Goal: Transaction & Acquisition: Purchase product/service

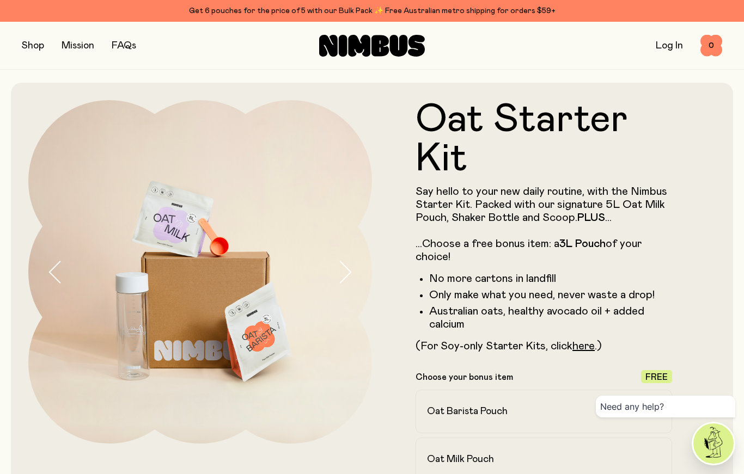
click at [32, 41] on button "button" at bounding box center [33, 45] width 22 height 15
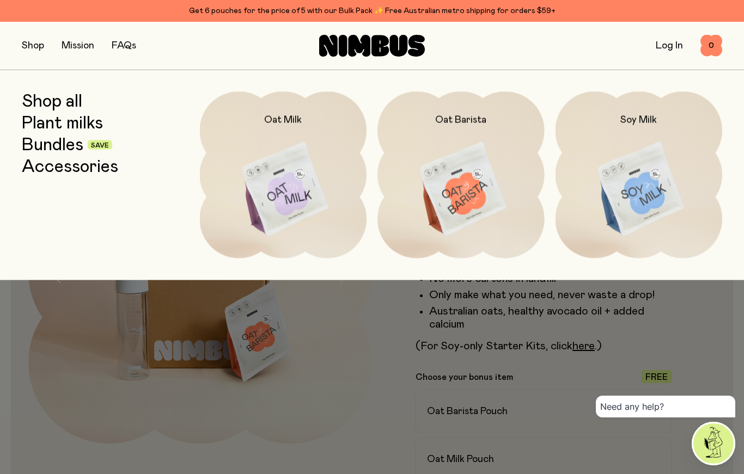
click at [36, 120] on link "Plant milks" at bounding box center [62, 123] width 81 height 20
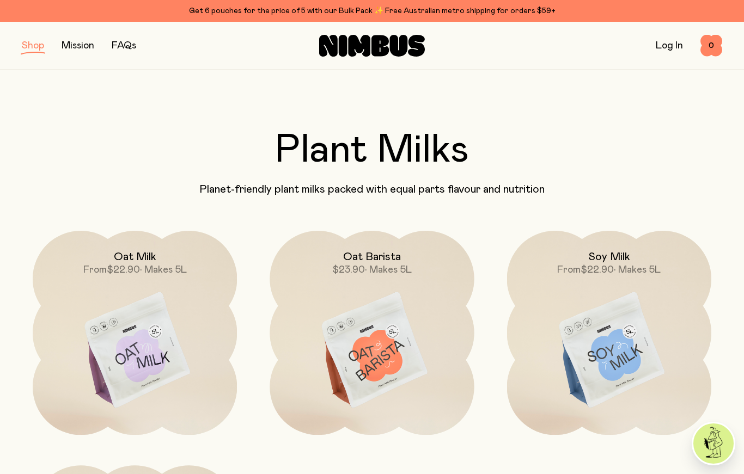
click at [133, 48] on link "FAQs" at bounding box center [124, 46] width 25 height 10
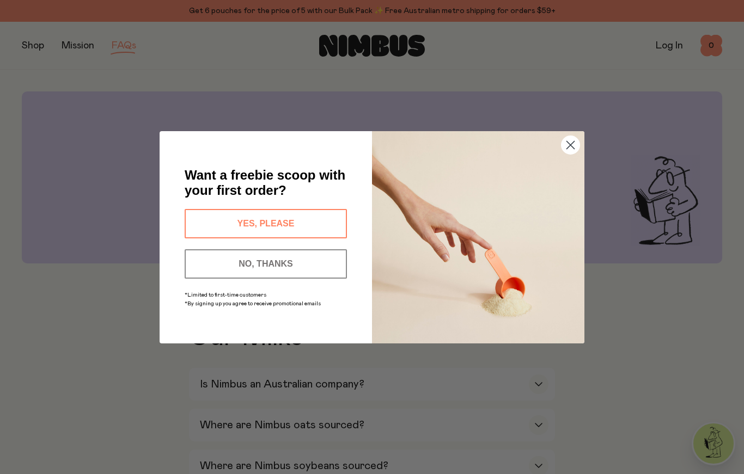
click at [324, 226] on button "YES, PLEASE" at bounding box center [266, 223] width 162 height 29
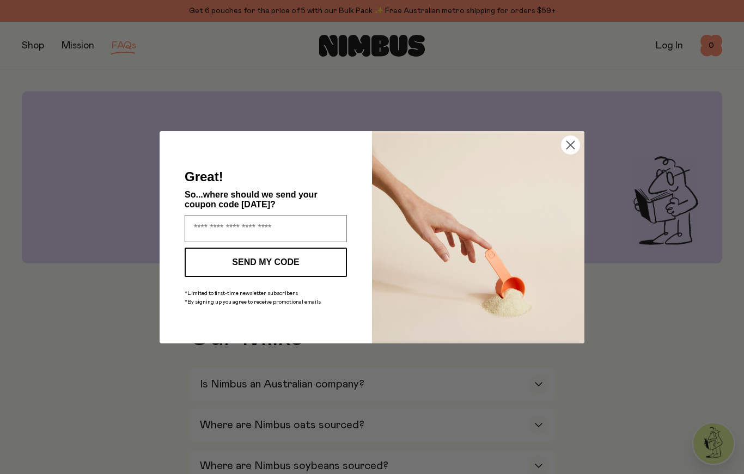
click at [567, 150] on circle "Close dialog" at bounding box center [571, 145] width 18 height 18
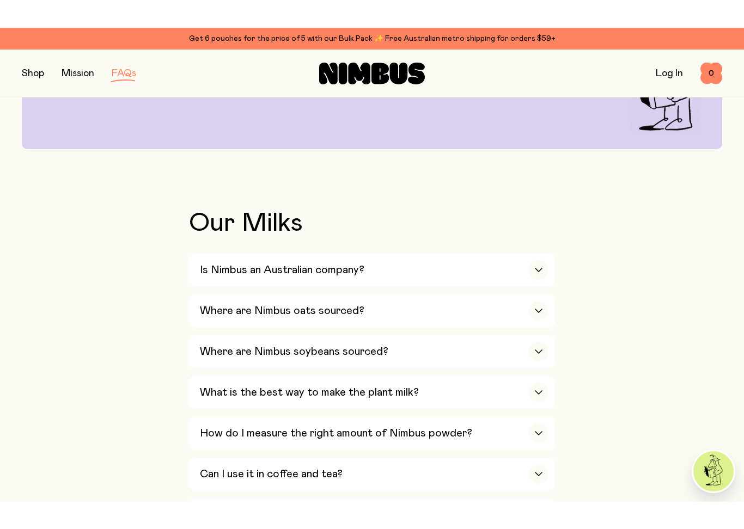
scroll to position [168, 0]
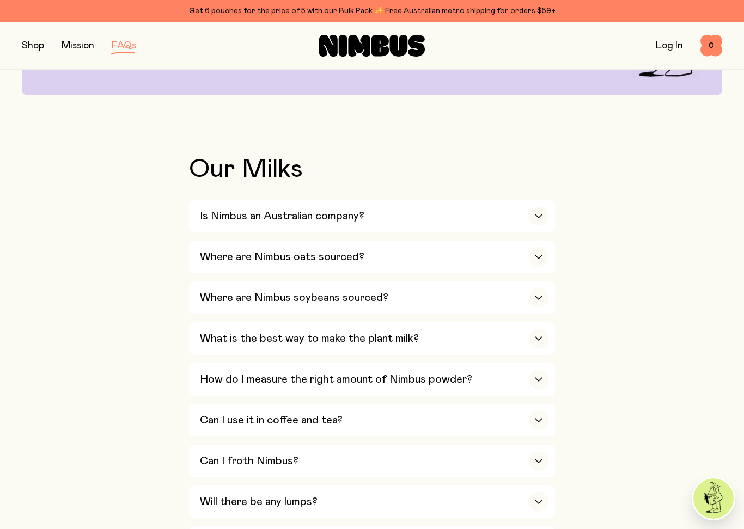
click at [381, 218] on div "Is Nimbus an Australian company?" at bounding box center [374, 216] width 349 height 33
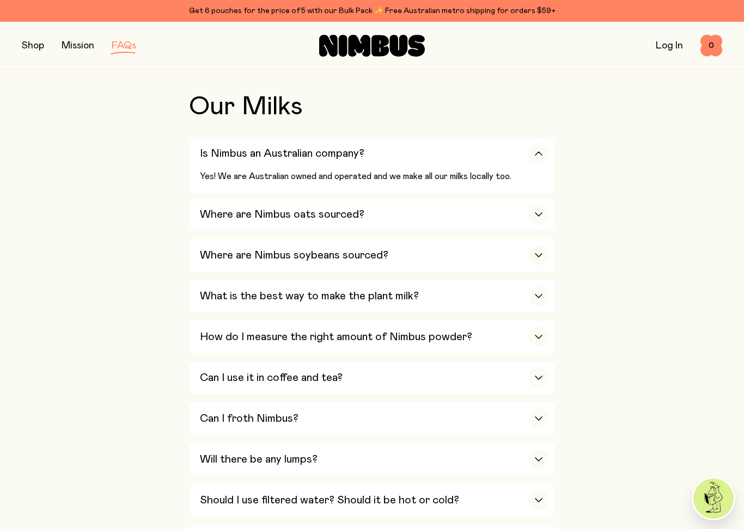
scroll to position [241, 0]
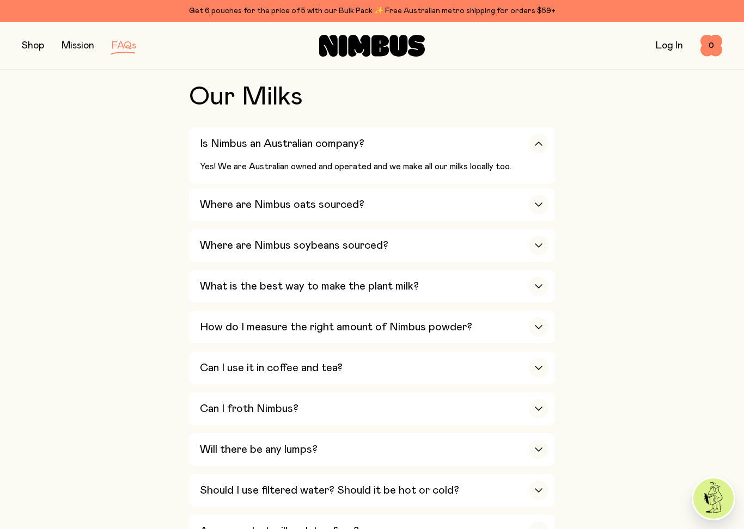
click at [392, 249] on div "Where are Nimbus soybeans sourced?" at bounding box center [374, 245] width 349 height 33
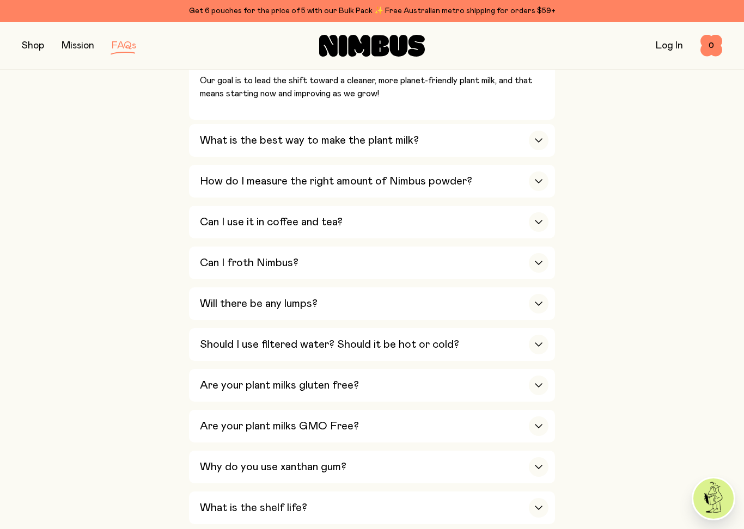
scroll to position [530, 0]
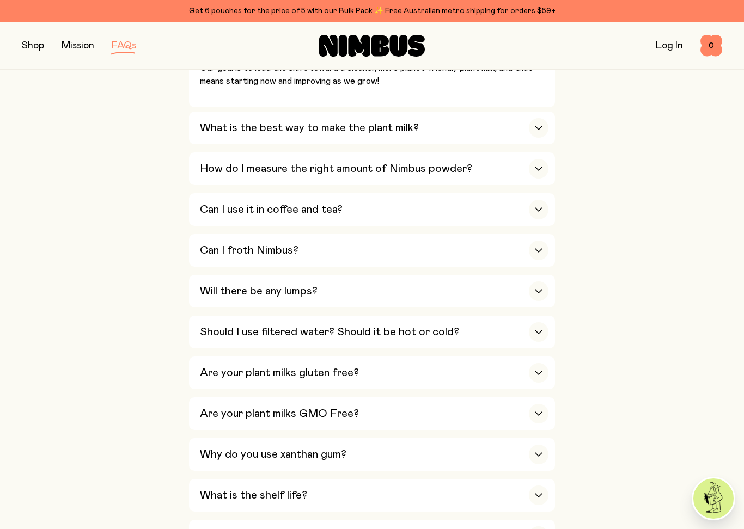
click at [210, 203] on h3 "Can I use it in coffee and tea?" at bounding box center [271, 209] width 143 height 13
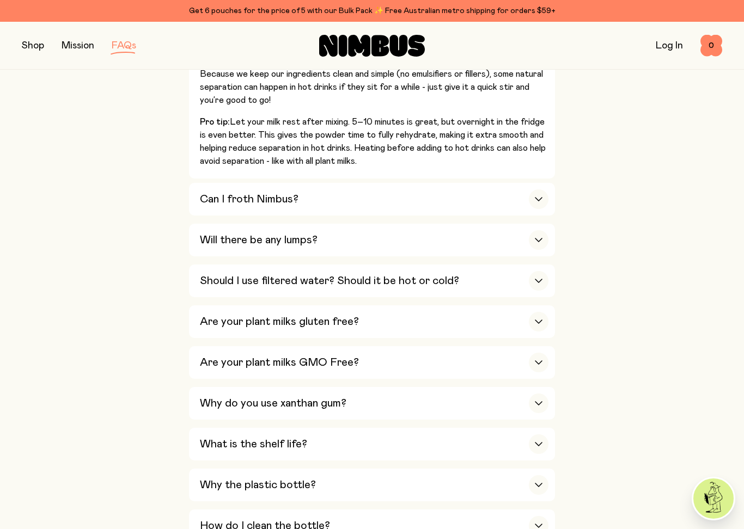
scroll to position [632, 0]
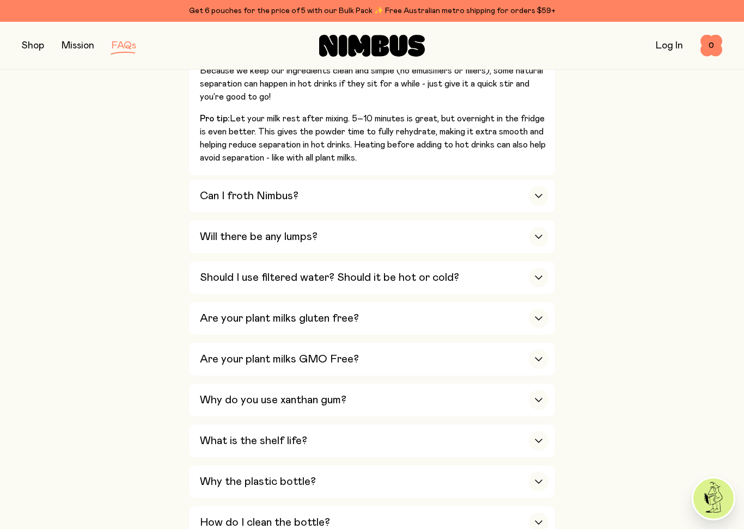
click at [208, 190] on h3 "Can I froth Nimbus?" at bounding box center [249, 196] width 99 height 13
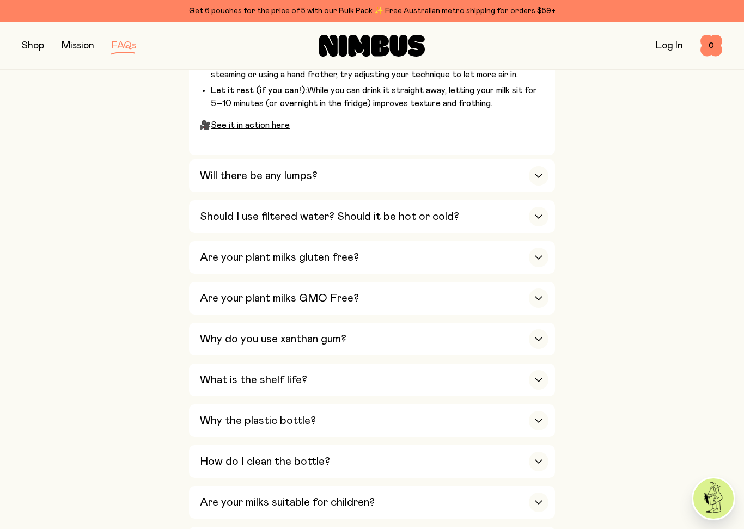
scroll to position [796, 0]
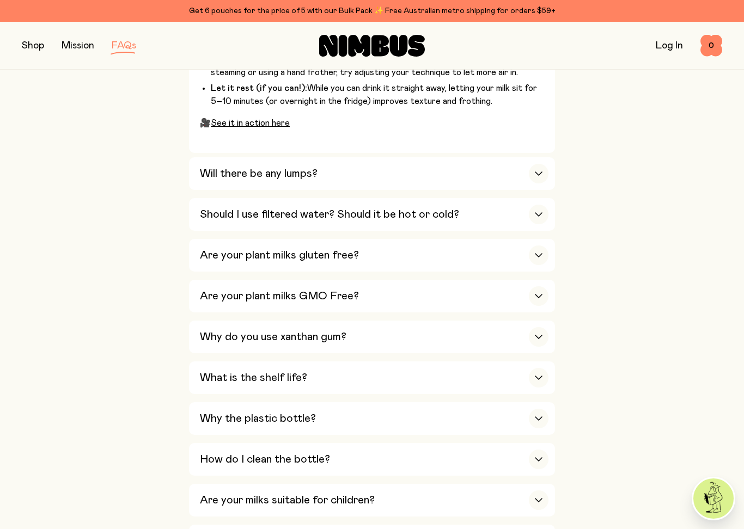
click at [197, 157] on button "Will there be any lumps? To keep your milk smooth, we recommend shaking it up i…" at bounding box center [372, 173] width 366 height 33
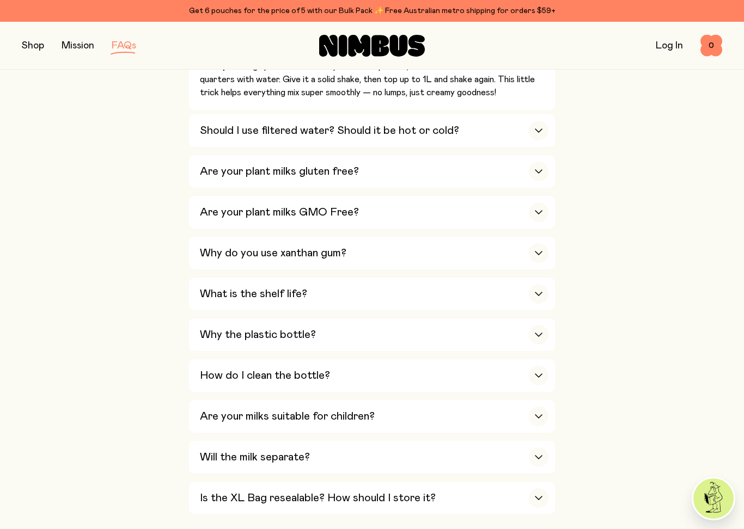
scroll to position [726, 0]
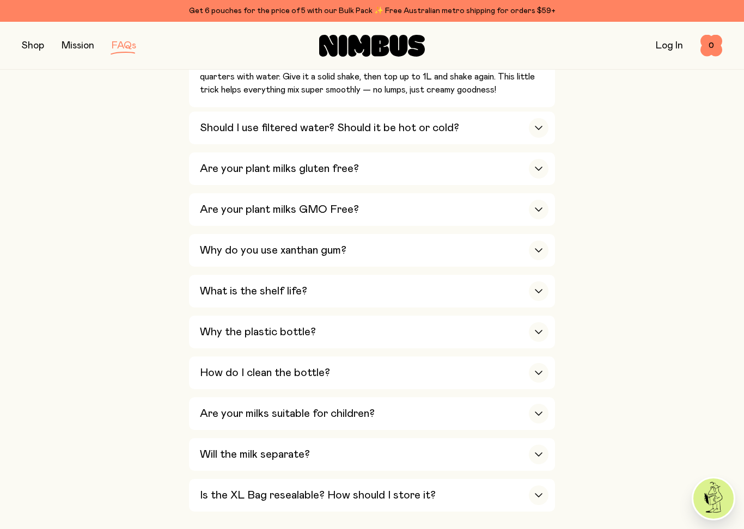
click at [200, 244] on h3 "Why do you use xanthan gum?" at bounding box center [273, 250] width 147 height 13
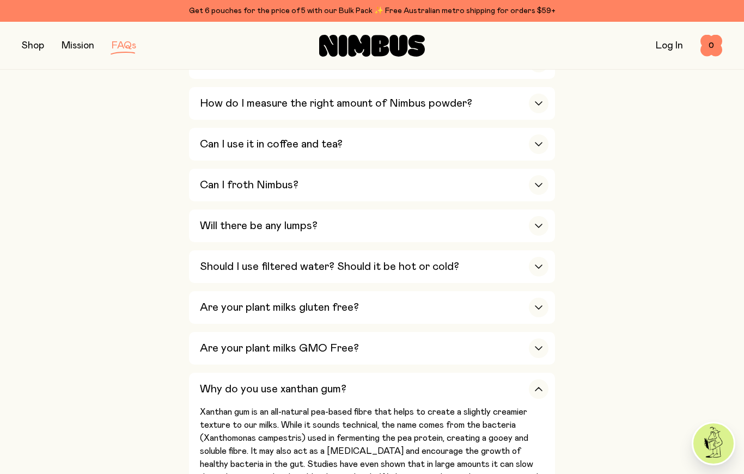
scroll to position [0, 0]
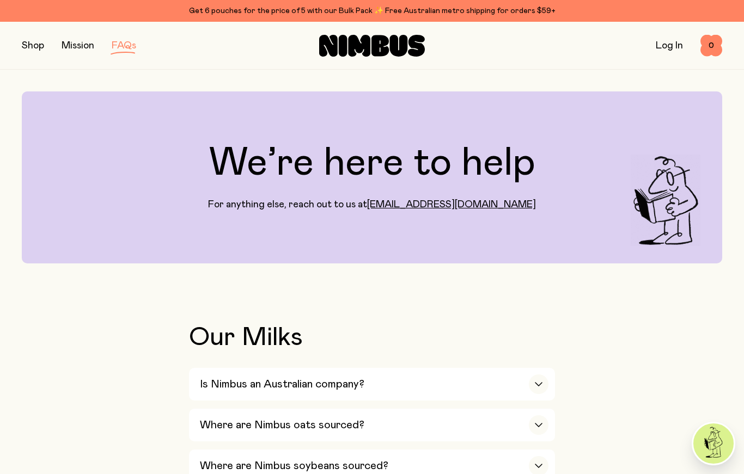
click at [40, 51] on button "button" at bounding box center [33, 45] width 22 height 15
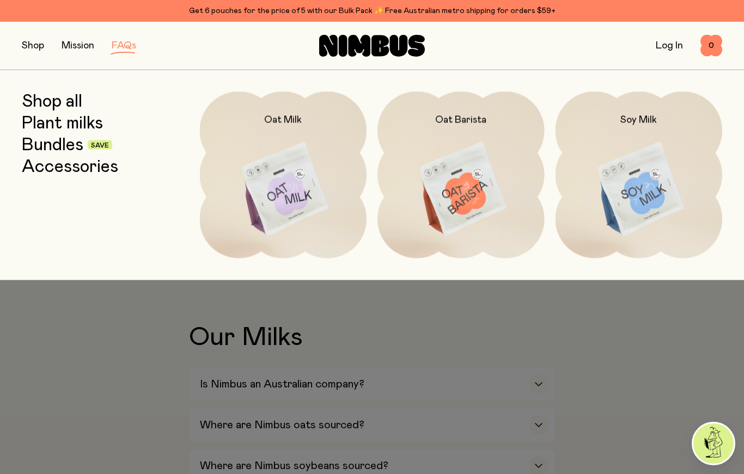
click at [650, 192] on img at bounding box center [639, 190] width 167 height 196
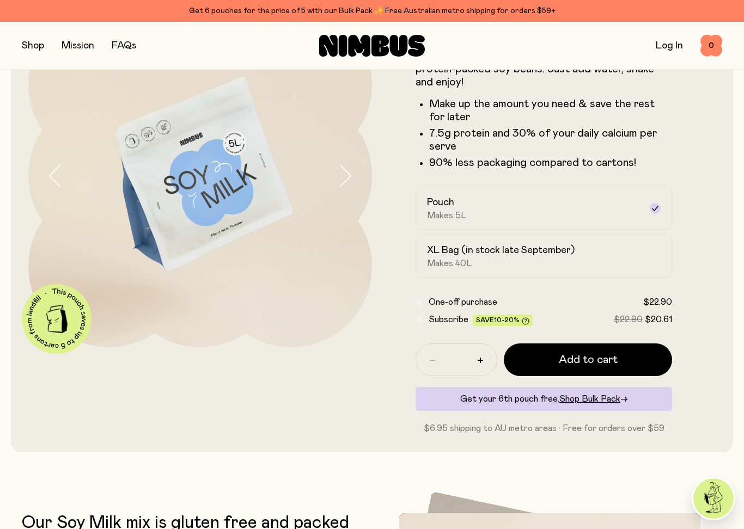
scroll to position [97, 0]
click at [567, 360] on span "Add to cart" at bounding box center [588, 359] width 59 height 15
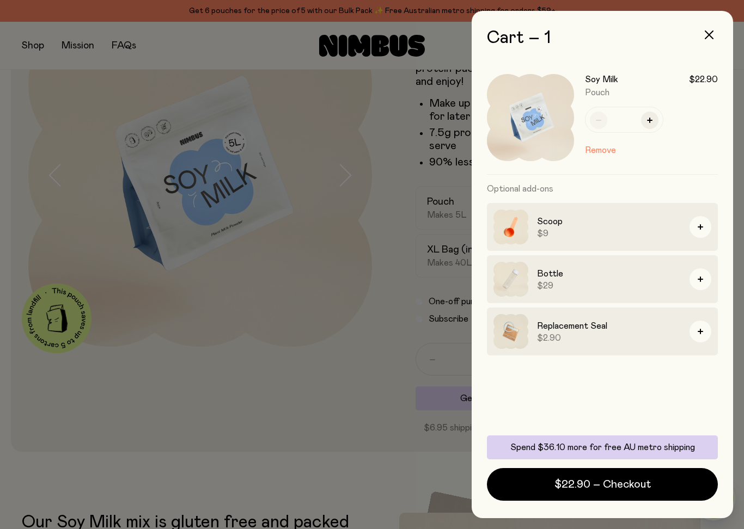
click at [704, 225] on button "button" at bounding box center [701, 227] width 22 height 22
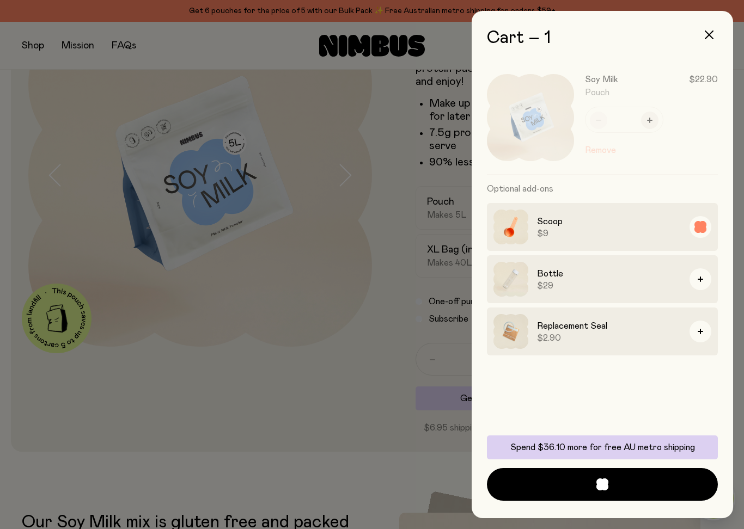
click at [710, 279] on button "button" at bounding box center [701, 280] width 22 height 22
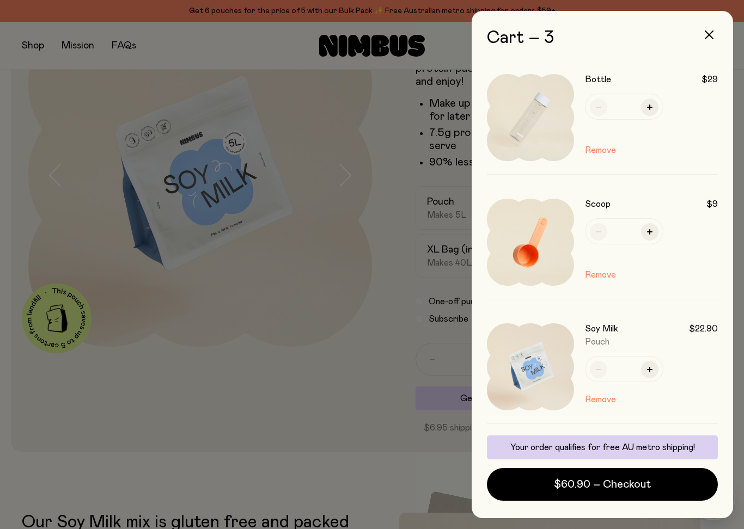
click at [520, 474] on button "$60.90 – Checkout" at bounding box center [602, 484] width 231 height 33
